Goal: Task Accomplishment & Management: Manage account settings

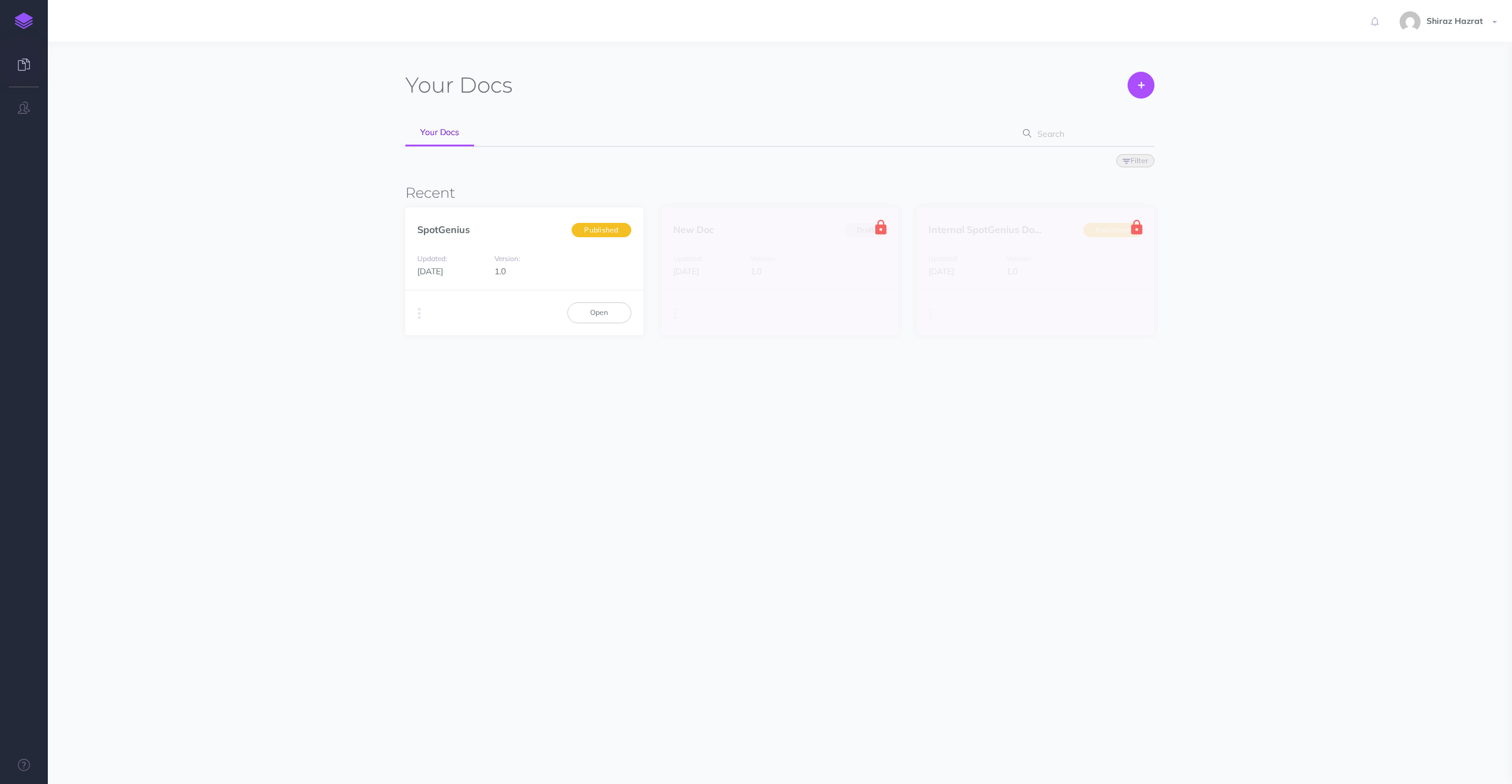
click at [1455, 24] on span "Shiraz Hazrat" at bounding box center [1454, 20] width 68 height 11
click at [602, 310] on link "Open" at bounding box center [600, 312] width 64 height 20
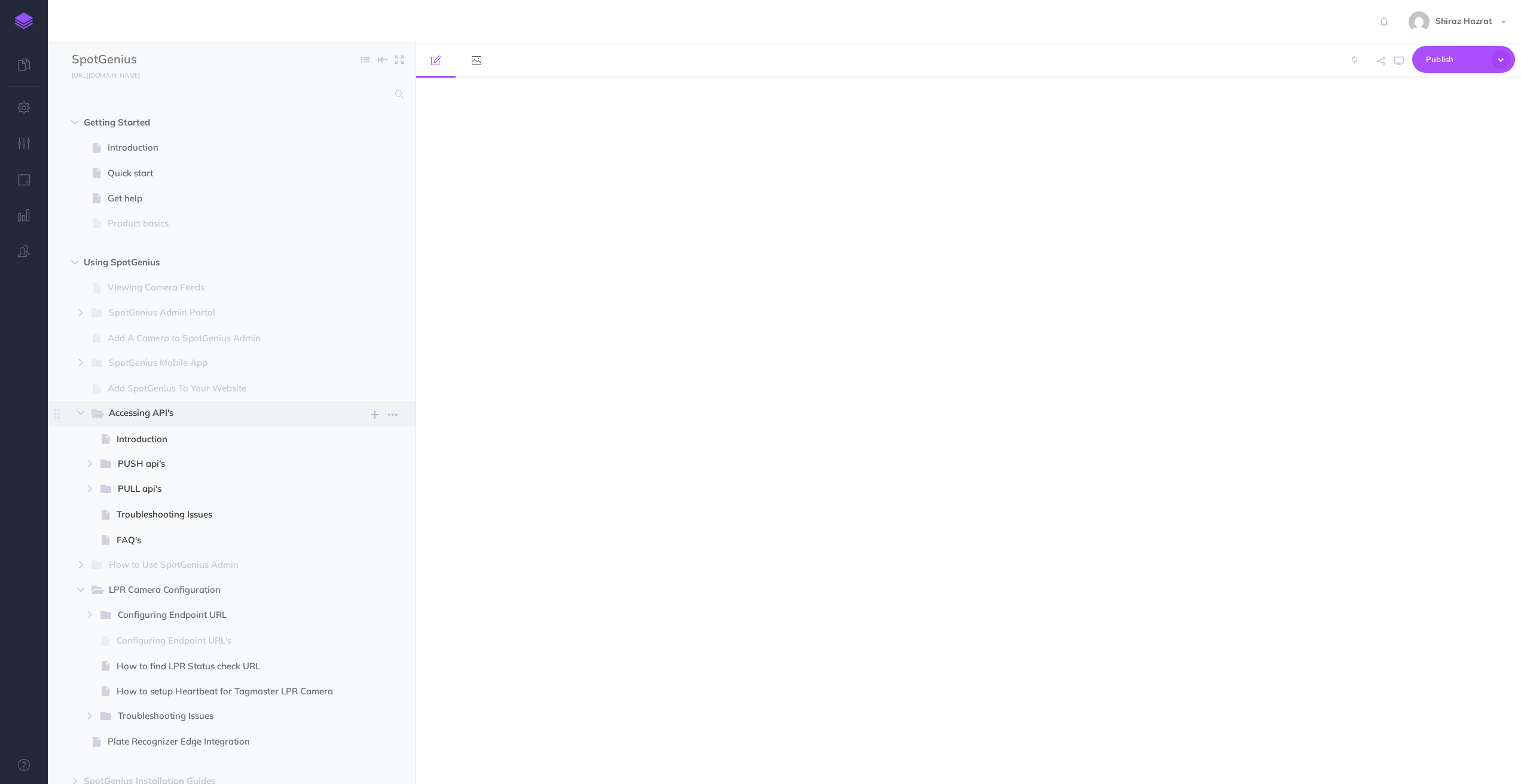
select select "null"
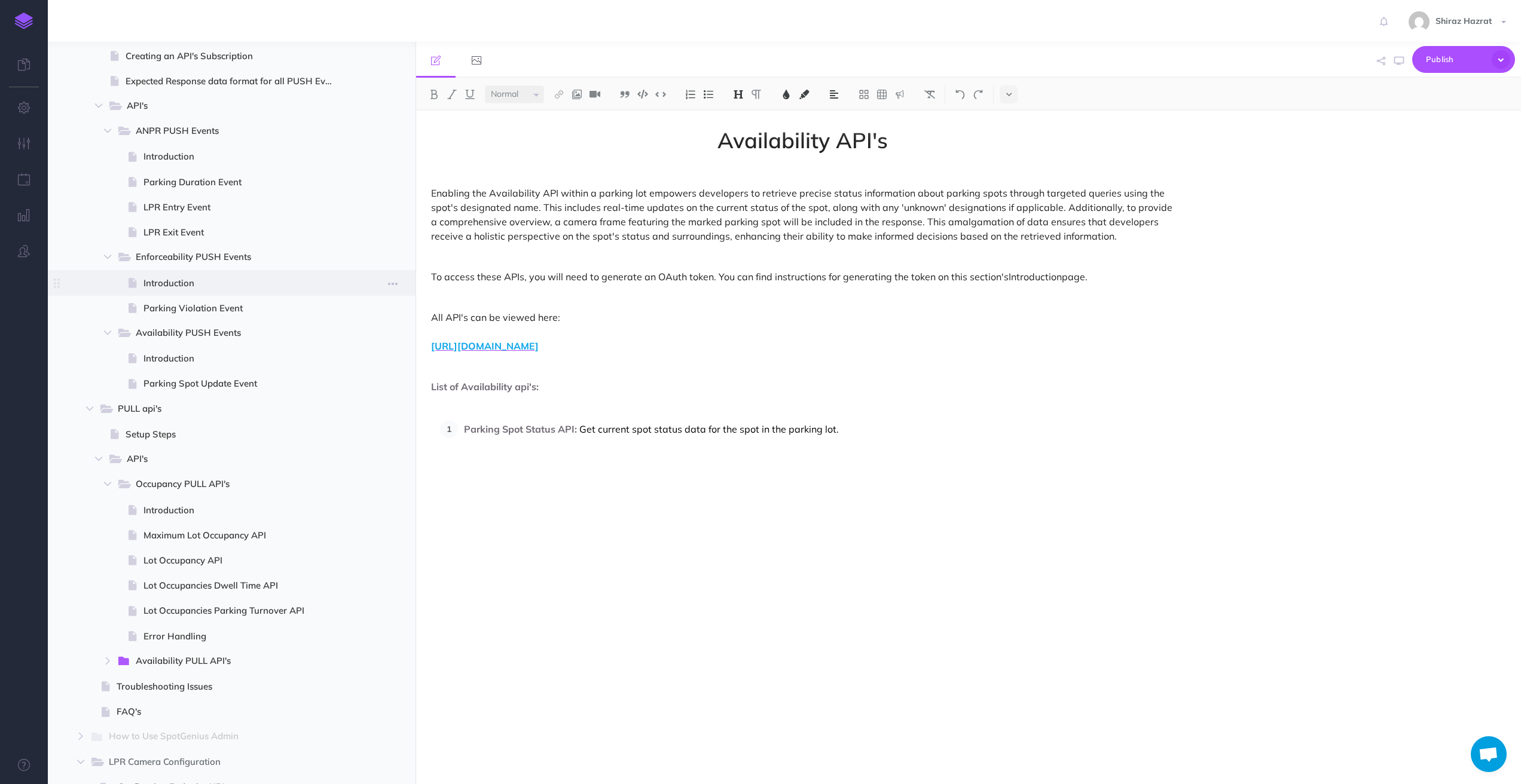
scroll to position [576, 0]
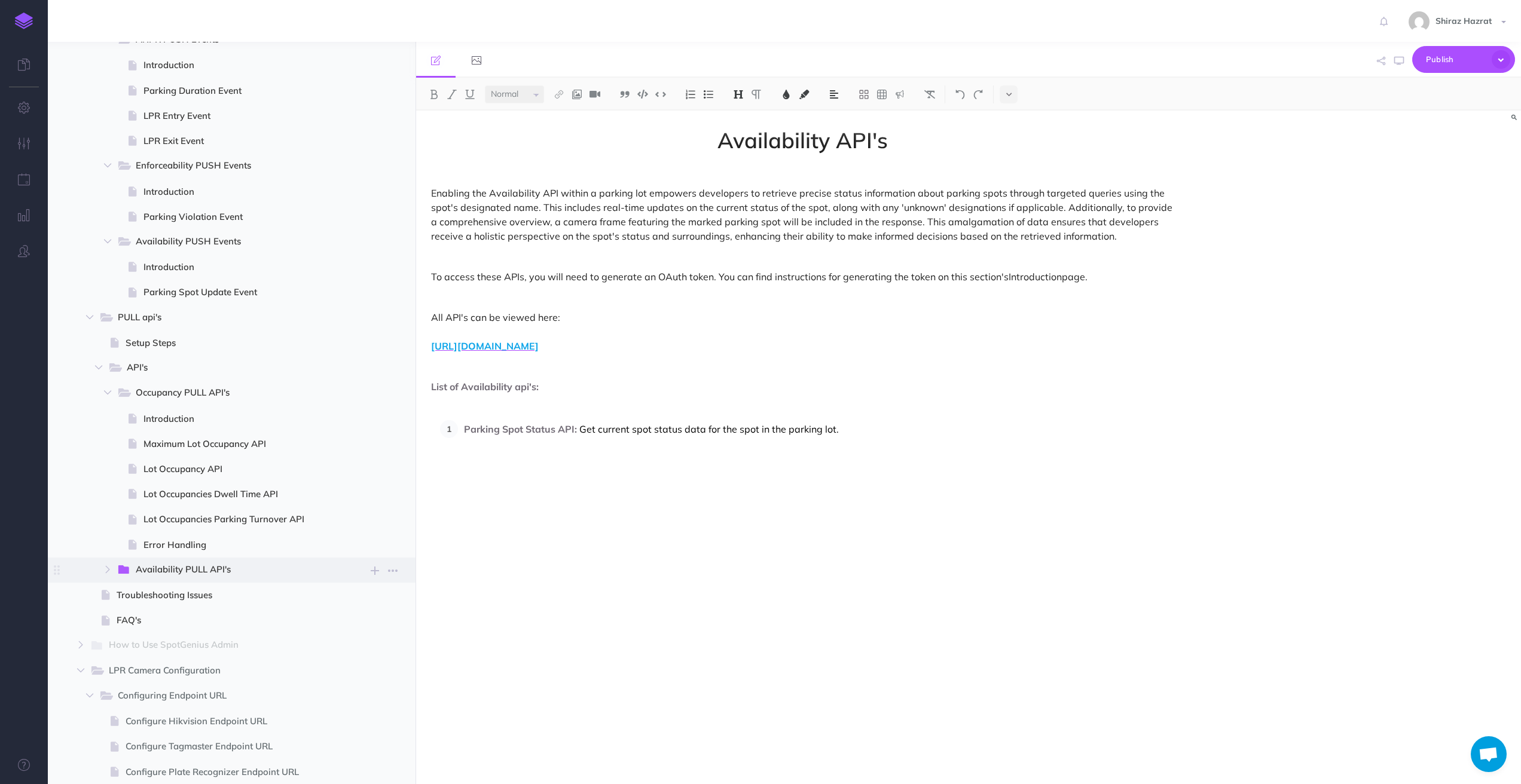
click at [230, 568] on span "Availability PULL API's" at bounding box center [230, 570] width 190 height 15
click at [394, 571] on icon "button" at bounding box center [393, 571] width 10 height 14
click at [354, 628] on link "Settings" at bounding box center [359, 631] width 90 height 20
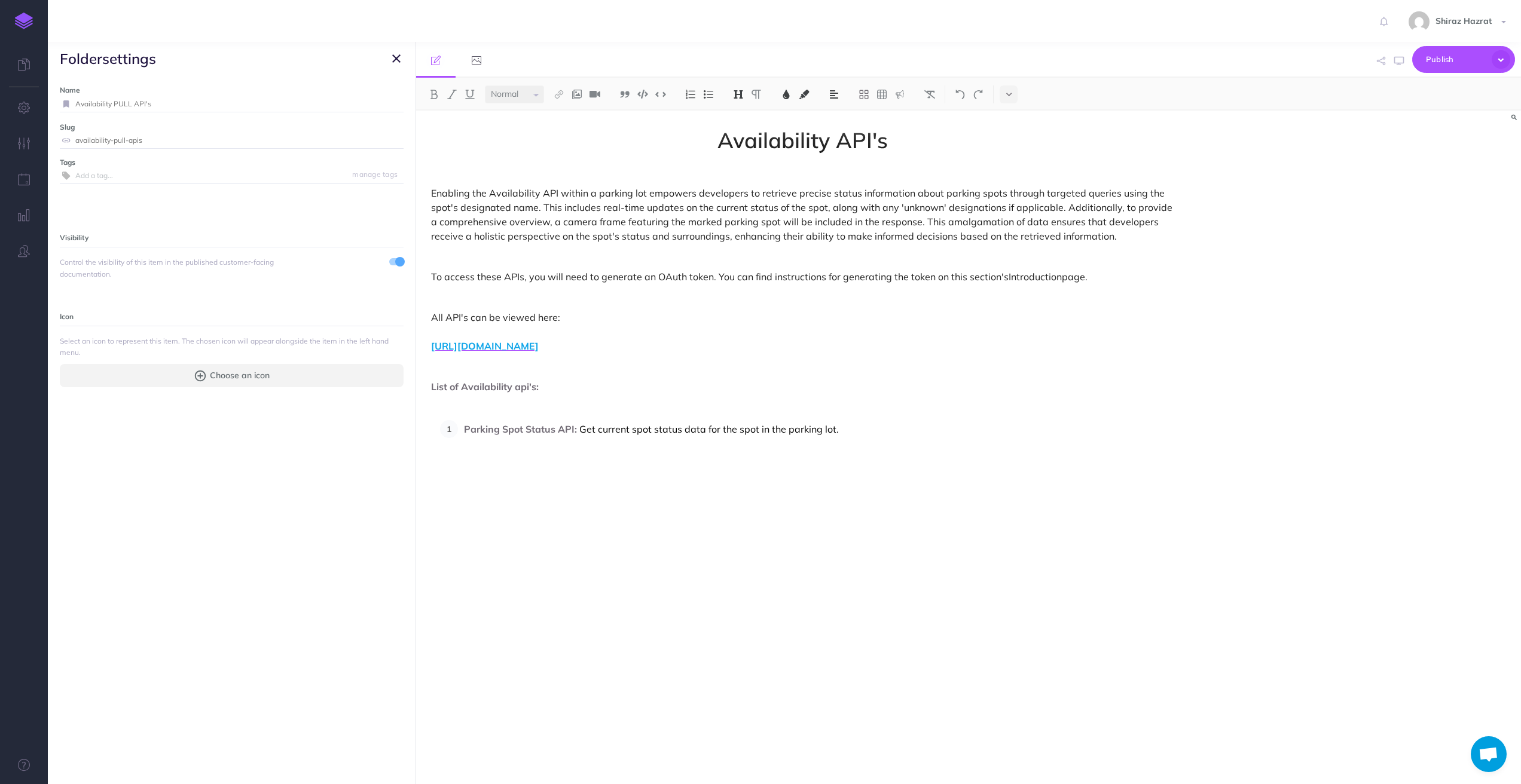
click at [395, 260] on span at bounding box center [400, 261] width 10 height 10
click at [1446, 64] on span "Publish" at bounding box center [1456, 59] width 60 height 19
click at [1431, 107] on p "Publish all draft items, making them public." at bounding box center [1443, 108] width 120 height 22
